Goal: Information Seeking & Learning: Learn about a topic

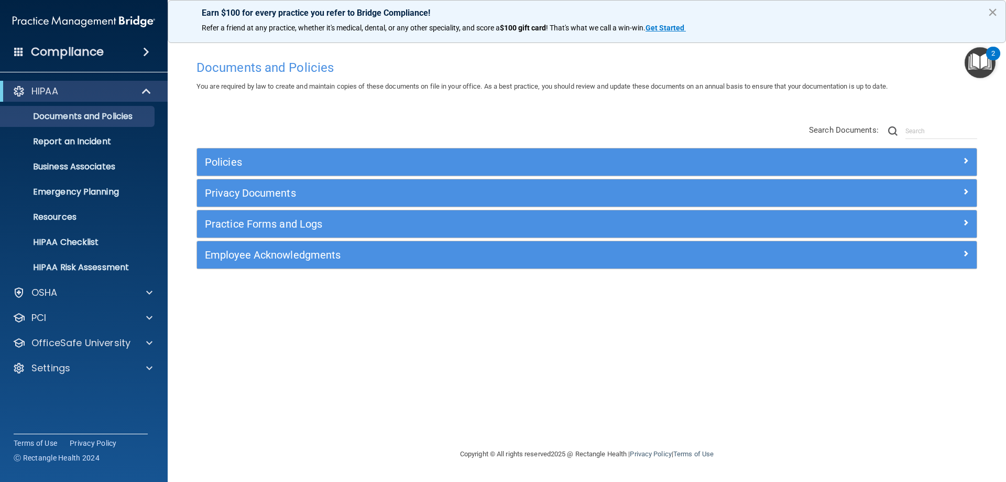
click at [997, 9] on button "×" at bounding box center [993, 12] width 10 height 17
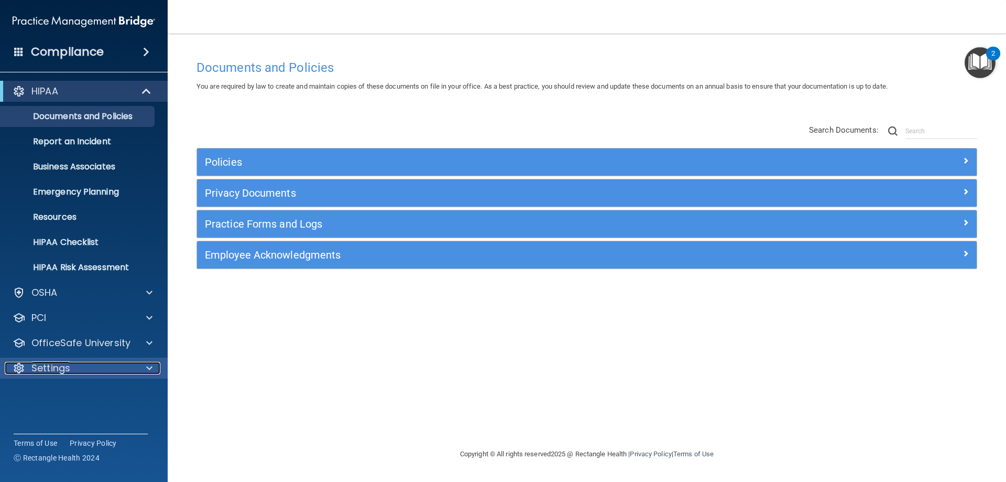
click at [102, 373] on div "Settings" at bounding box center [70, 368] width 130 height 13
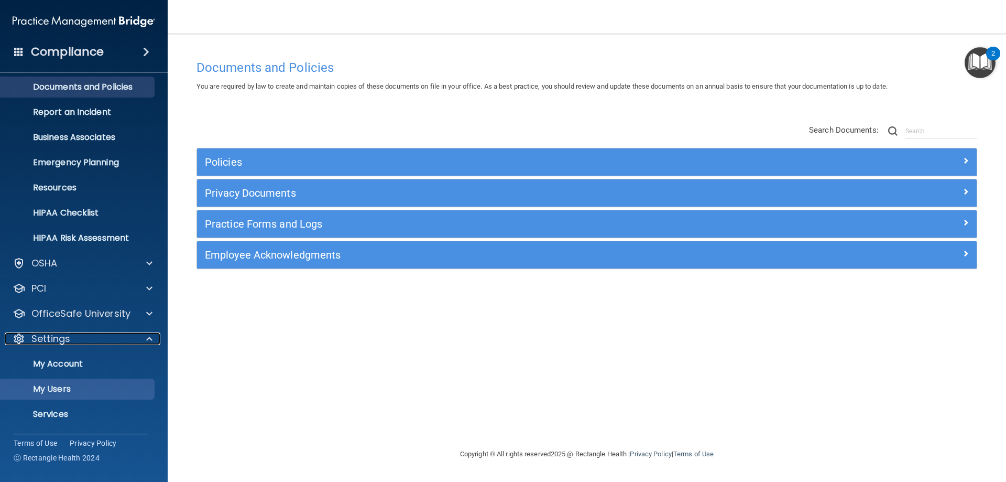
scroll to position [54, 0]
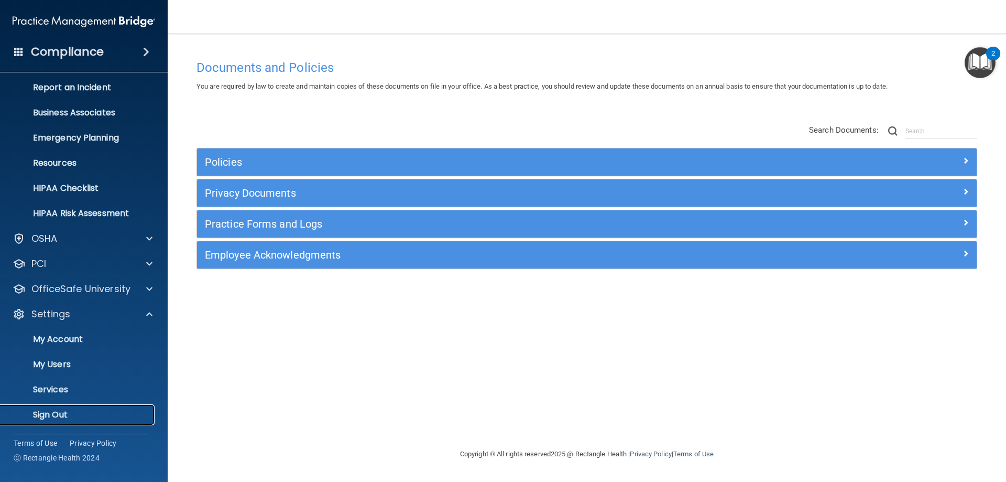
click at [60, 414] on p "Sign Out" at bounding box center [78, 414] width 143 height 10
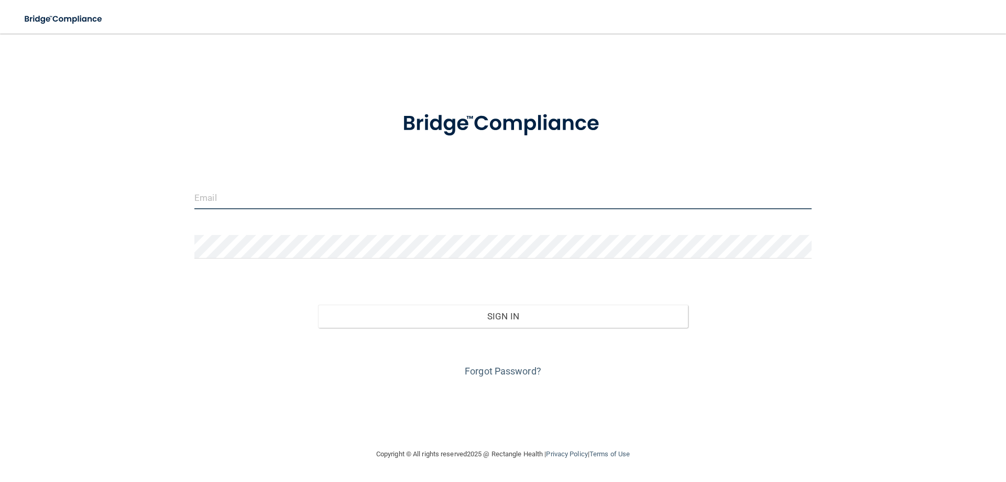
click at [251, 193] on input "email" at bounding box center [502, 197] width 617 height 24
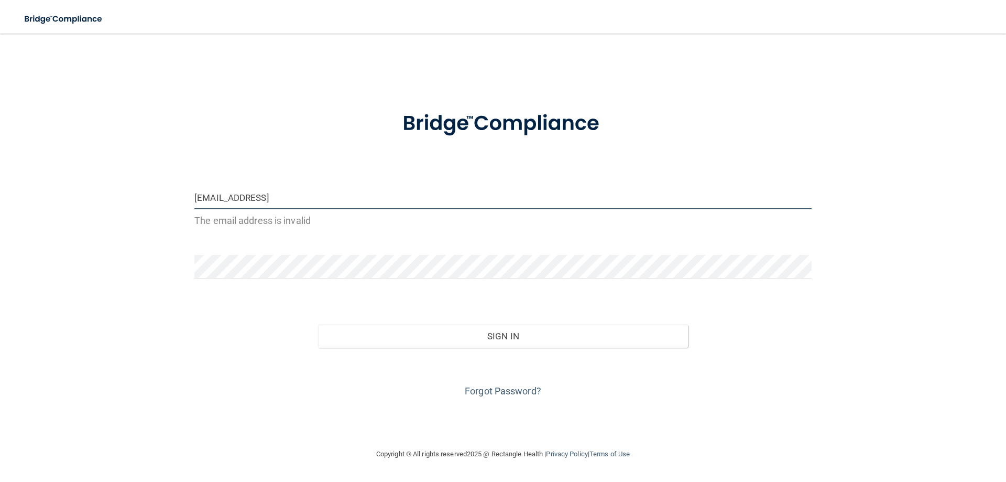
type input "[EMAIL_ADDRESS][DOMAIN_NAME]"
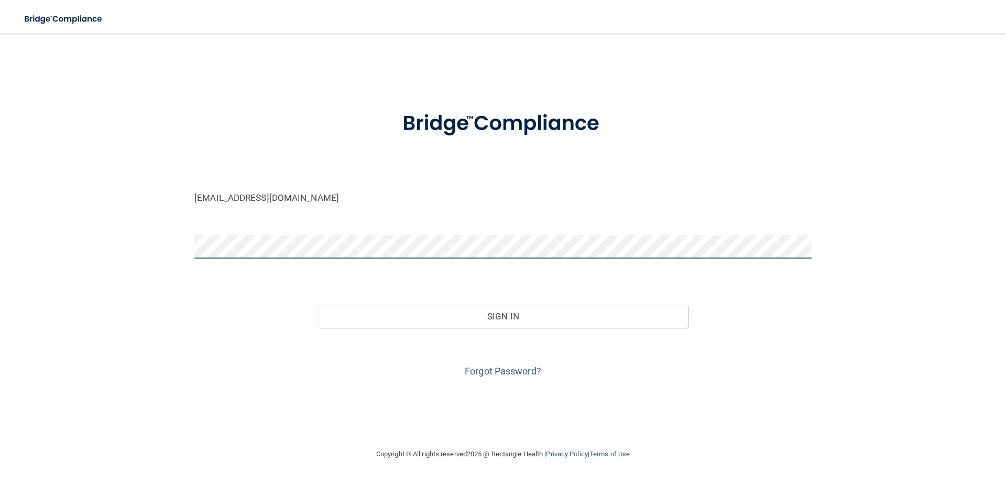
click at [318, 304] on button "Sign In" at bounding box center [503, 315] width 370 height 23
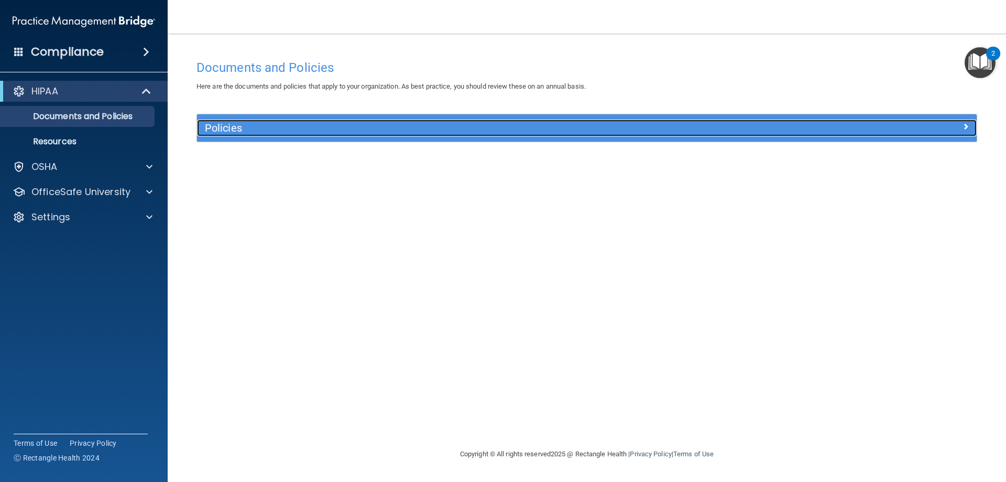
click at [694, 132] on h5 "Policies" at bounding box center [489, 128] width 569 height 12
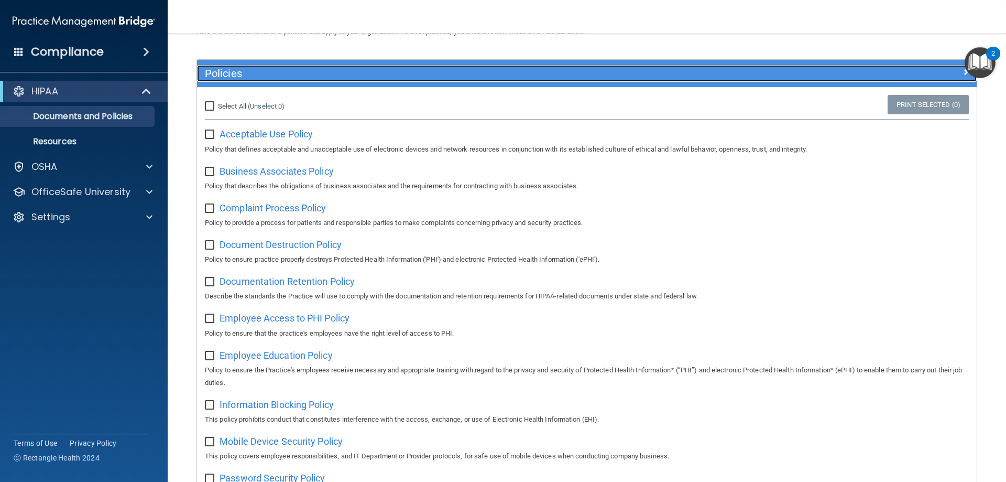
scroll to position [52, 0]
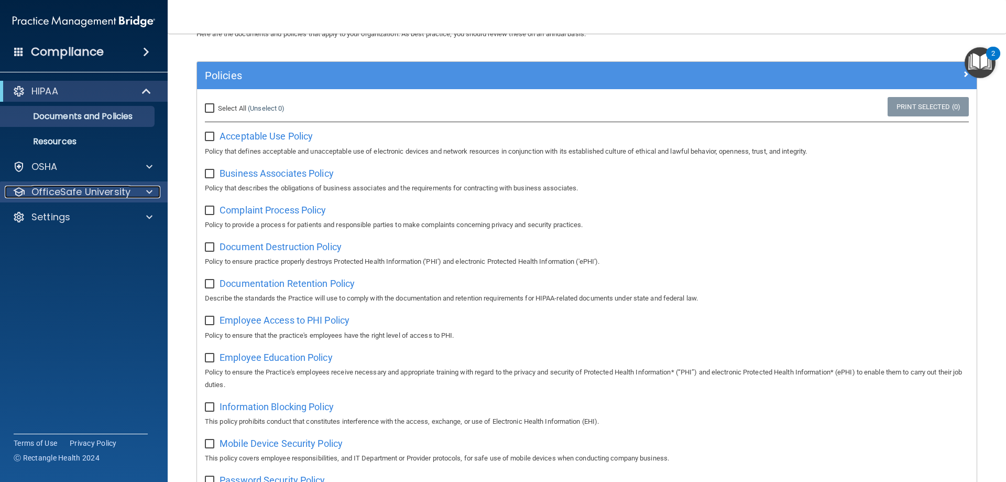
click at [102, 197] on p "OfficeSafe University" at bounding box center [80, 191] width 99 height 13
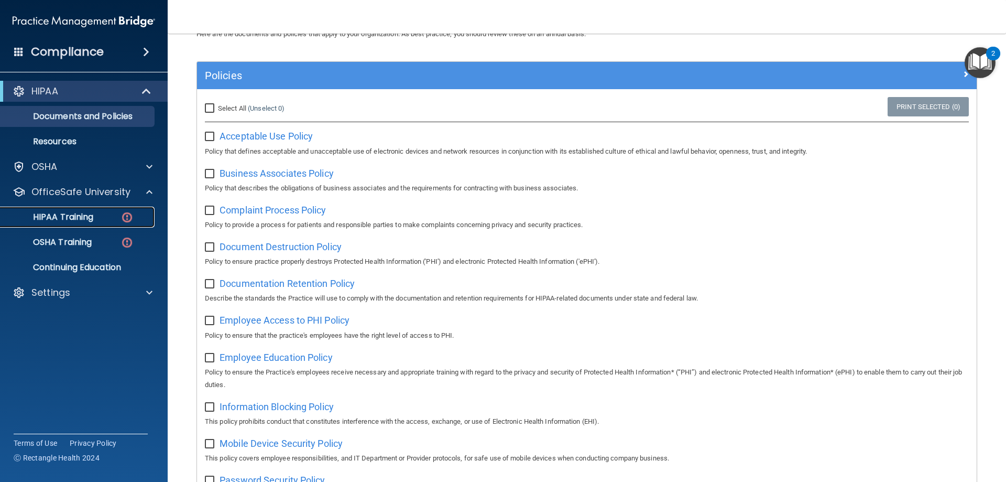
click at [111, 216] on div "HIPAA Training" at bounding box center [78, 217] width 143 height 10
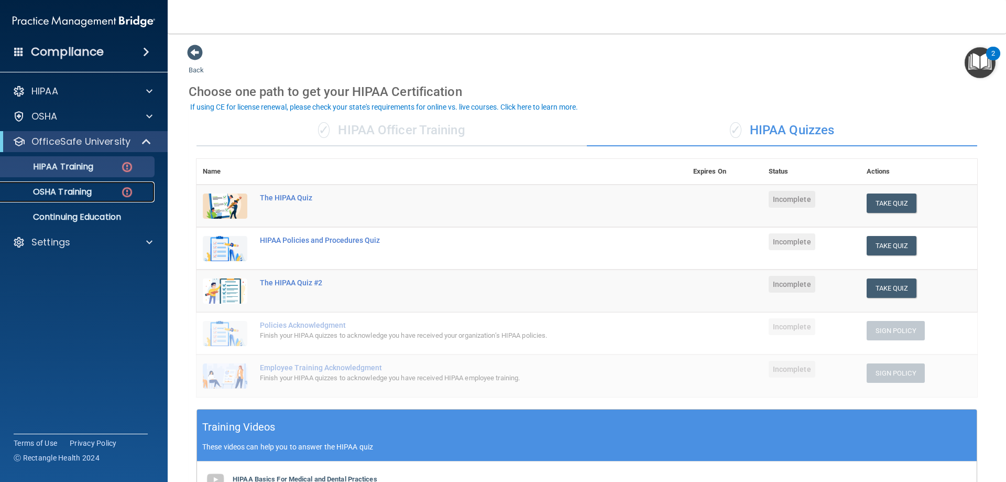
click at [64, 194] on p "OSHA Training" at bounding box center [49, 192] width 85 height 10
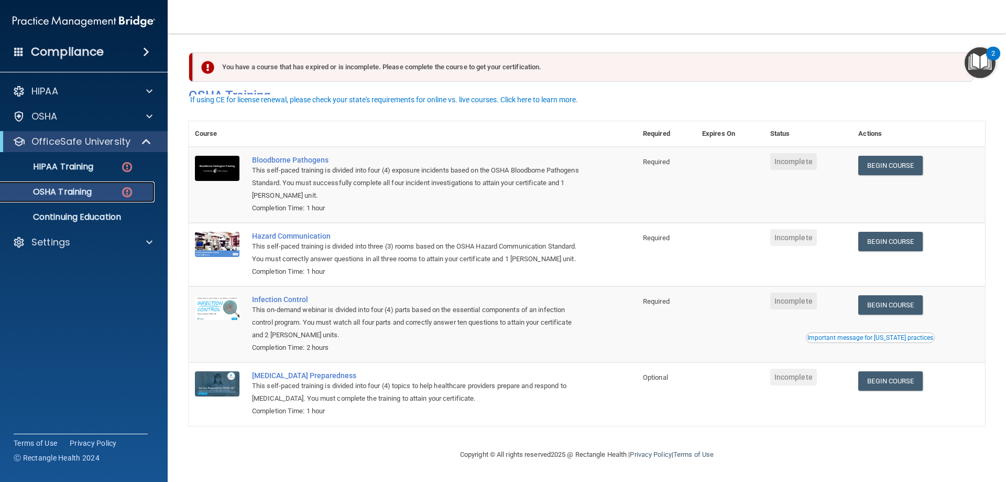
scroll to position [13, 0]
click at [66, 242] on p "Settings" at bounding box center [50, 242] width 39 height 13
click at [68, 298] on p "Sign Out" at bounding box center [78, 292] width 143 height 10
